Goal: Task Accomplishment & Management: Manage account settings

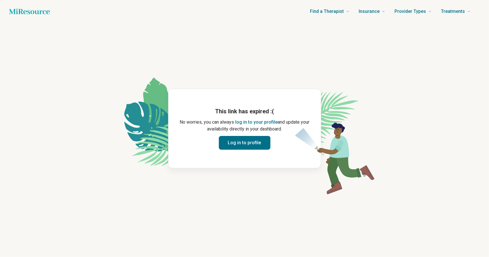
click at [242, 140] on button "Log in to profile" at bounding box center [245, 143] width 52 height 14
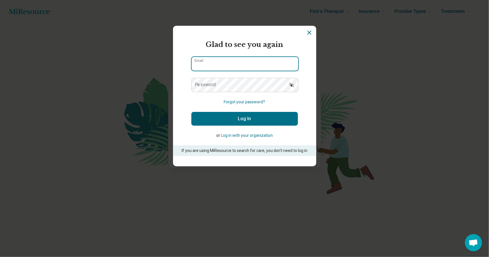
click at [243, 60] on input "Email" at bounding box center [245, 64] width 107 height 14
type input "**********"
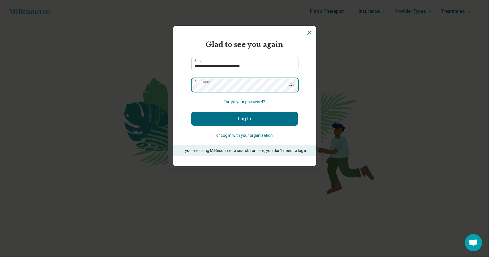
click at [191, 112] on button "Log In" at bounding box center [244, 119] width 107 height 14
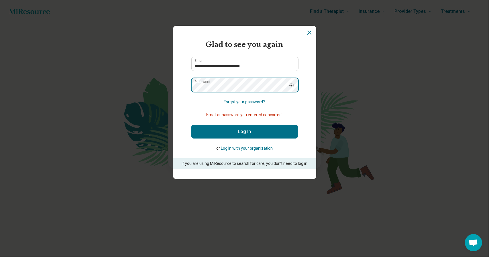
click at [191, 125] on button "Log In" at bounding box center [244, 132] width 107 height 14
click at [307, 34] on icon "Dismiss" at bounding box center [309, 32] width 7 height 7
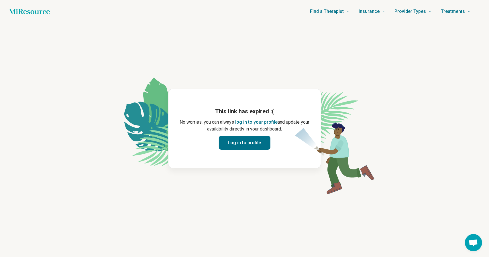
click at [272, 53] on main "This link has expired :( No worries, you can always log in to your profile and …" at bounding box center [244, 128] width 475 height 211
